Goal: Transaction & Acquisition: Purchase product/service

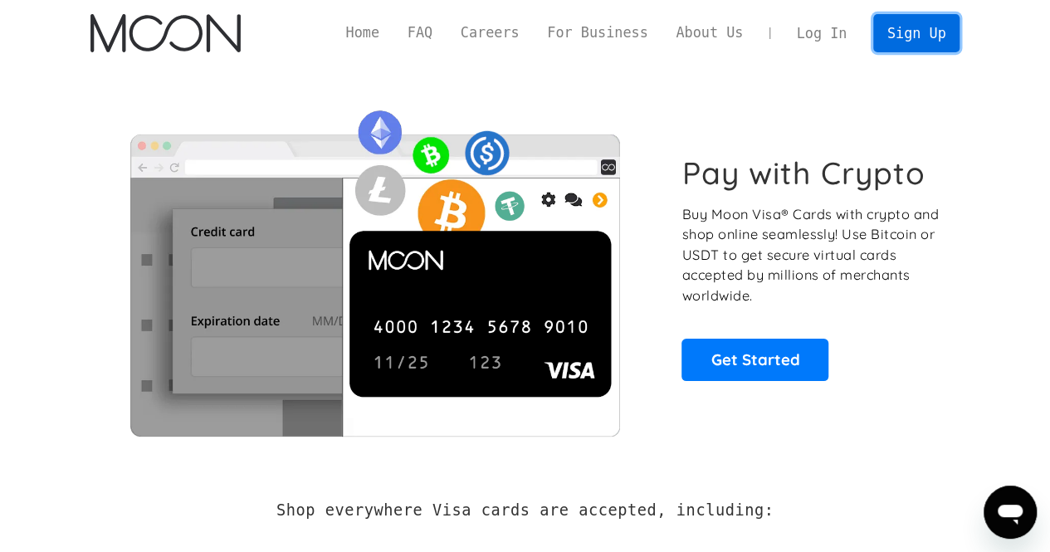
click at [926, 37] on link "Sign Up" at bounding box center [916, 32] width 86 height 37
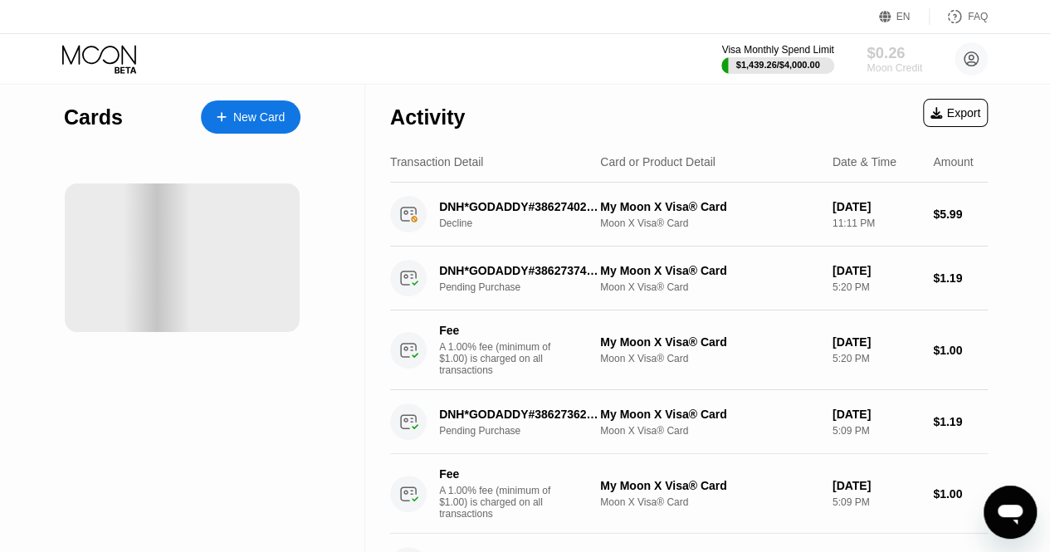
click at [881, 51] on div "$0.26" at bounding box center [894, 52] width 56 height 17
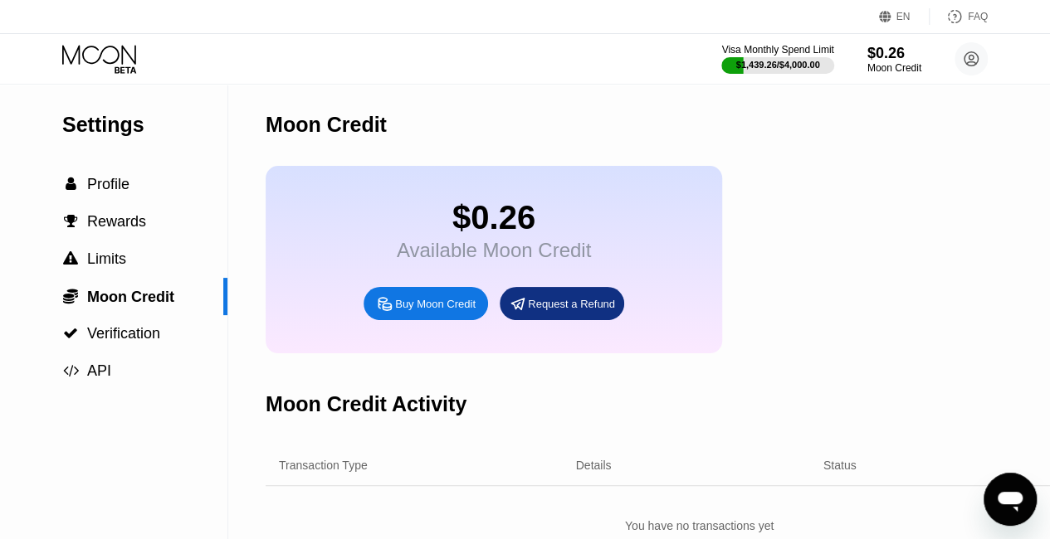
click at [436, 311] on div "Buy Moon Credit" at bounding box center [435, 304] width 80 height 14
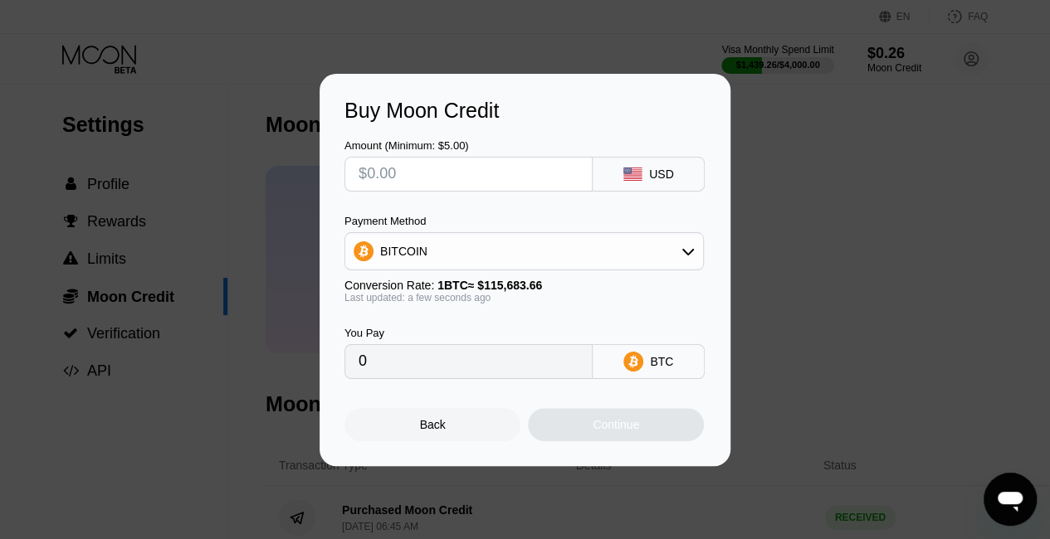
click at [372, 177] on input "text" at bounding box center [468, 174] width 220 height 33
drag, startPoint x: 451, startPoint y: 245, endPoint x: 448, endPoint y: 254, distance: 9.7
click at [451, 245] on div "BITCOIN" at bounding box center [524, 251] width 358 height 33
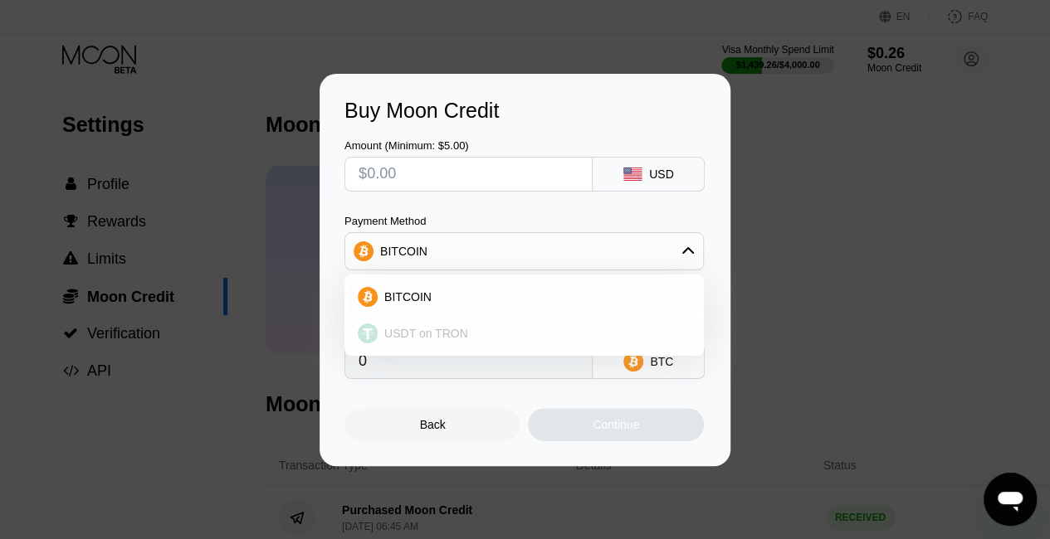
click at [421, 328] on span "USDT on TRON" at bounding box center [426, 333] width 84 height 13
type input "0.00"
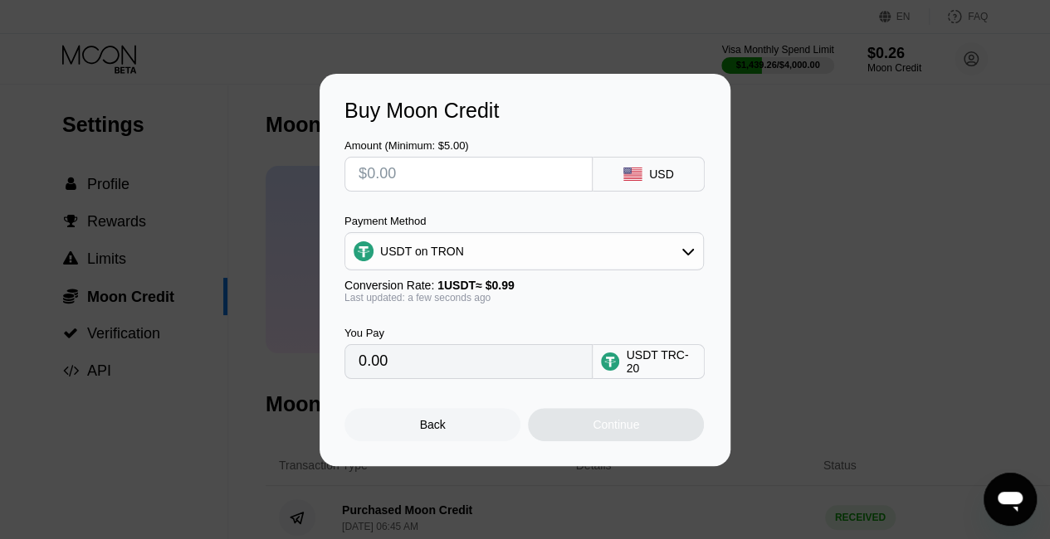
click at [431, 190] on div "Amount (Minimum: $5.00) USD Payment Method USDT on TRON Conversion Rate: 1 USDT…" at bounding box center [524, 251] width 361 height 256
click at [428, 177] on input "text" at bounding box center [468, 174] width 220 height 33
click at [430, 176] on input "text" at bounding box center [468, 174] width 220 height 33
click at [411, 168] on input "text" at bounding box center [468, 174] width 220 height 33
type input "$5"
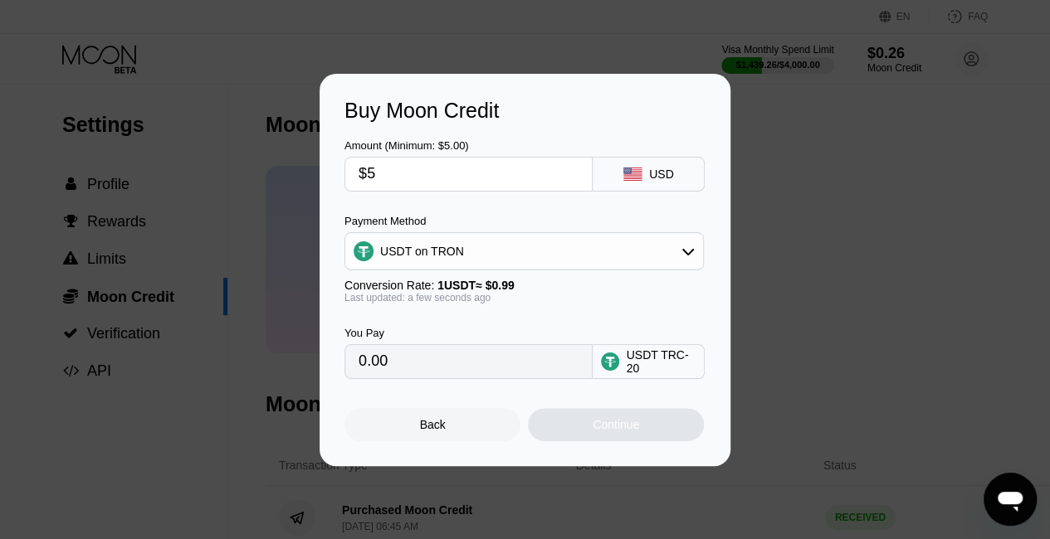
type input "5.05"
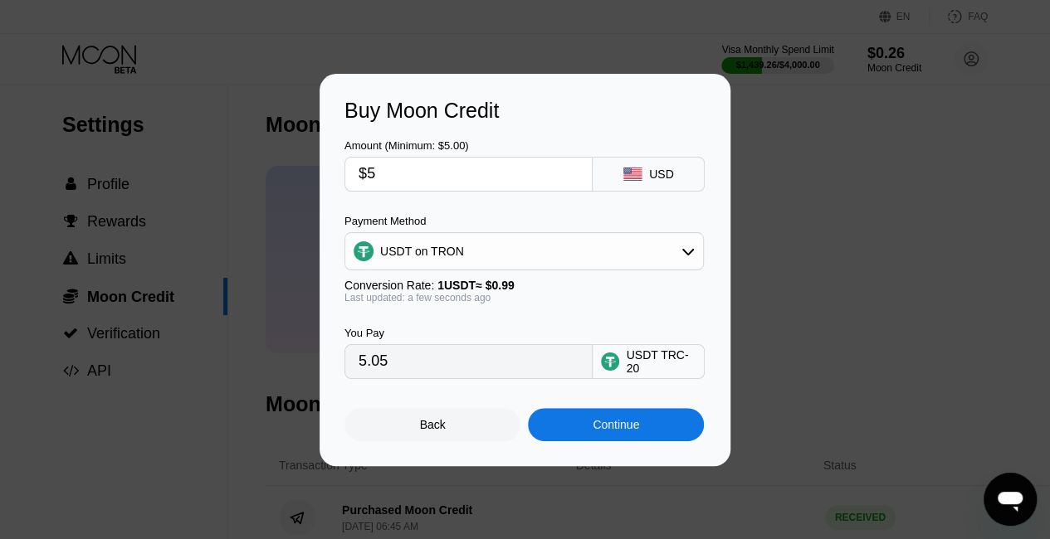
type input "$50"
type input "50.51"
drag, startPoint x: 394, startPoint y: 175, endPoint x: 364, endPoint y: 173, distance: 29.9
click at [364, 173] on input "$50" at bounding box center [468, 174] width 220 height 33
type input "$1"
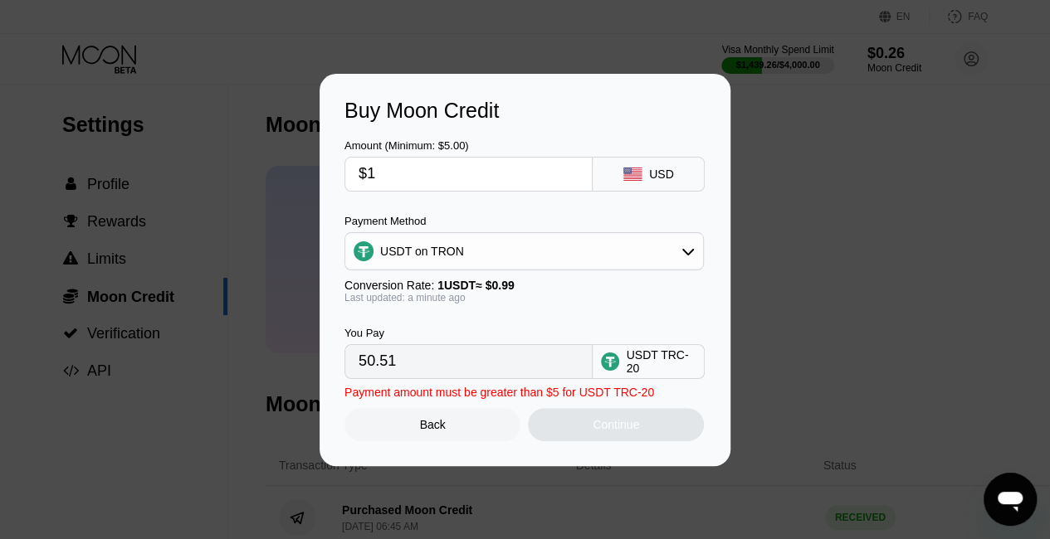
type input "1.01"
type input "$10"
type input "10.10"
type input "$100"
type input "101.01"
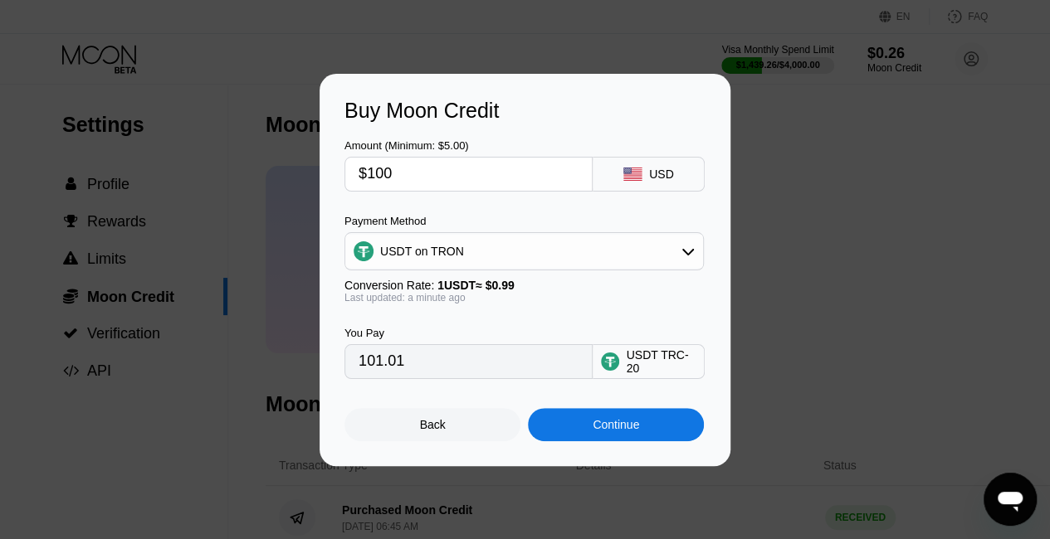
type input "$100"
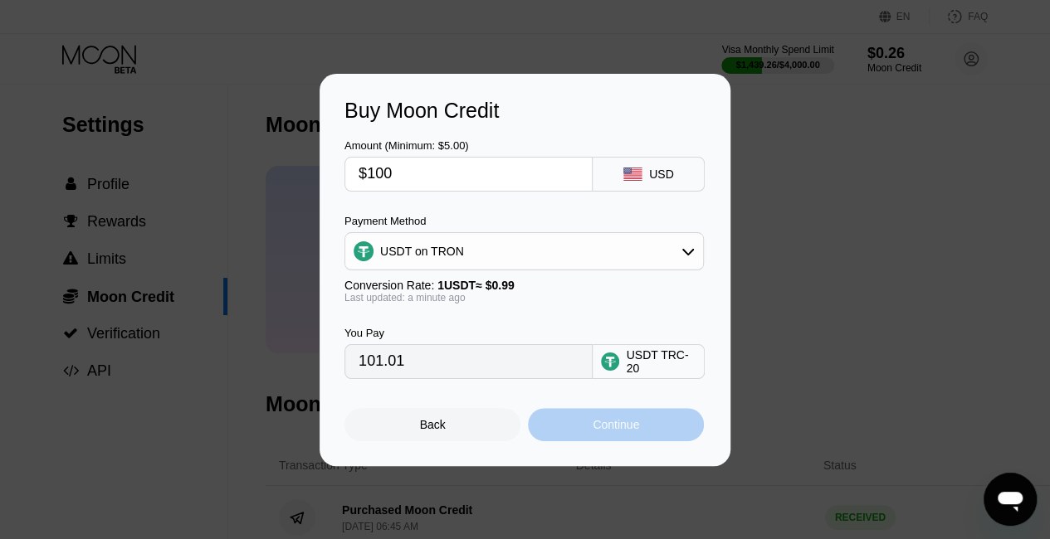
click at [643, 429] on div "Continue" at bounding box center [616, 424] width 176 height 33
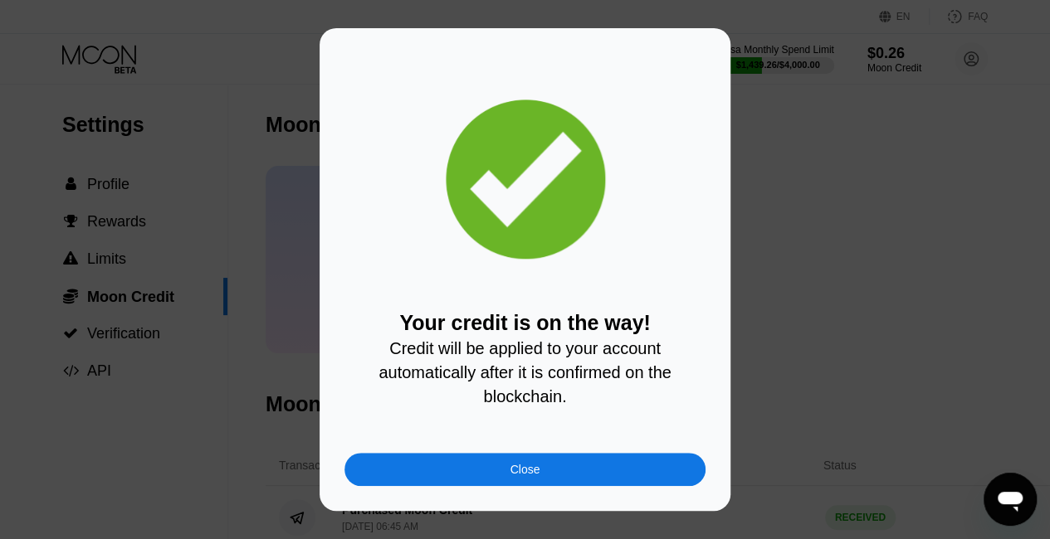
click at [517, 472] on div "Close" at bounding box center [525, 469] width 30 height 13
